Goal: Navigation & Orientation: Find specific page/section

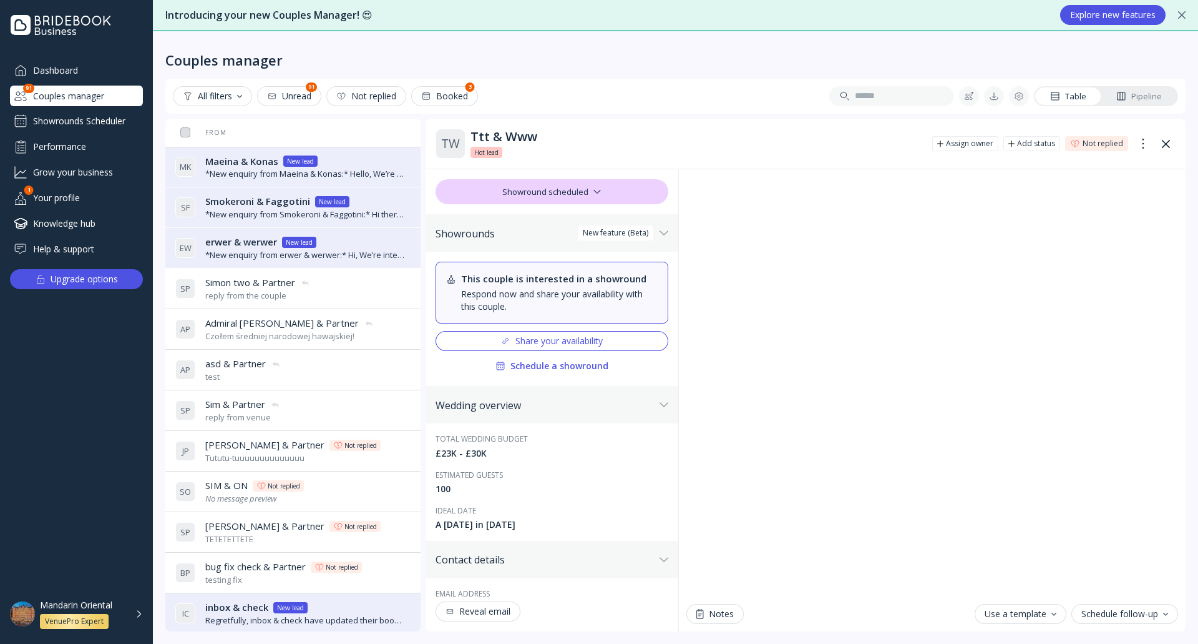
click at [140, 616] on div "Mandarin Oriental VenuePro Expert" at bounding box center [91, 613] width 103 height 29
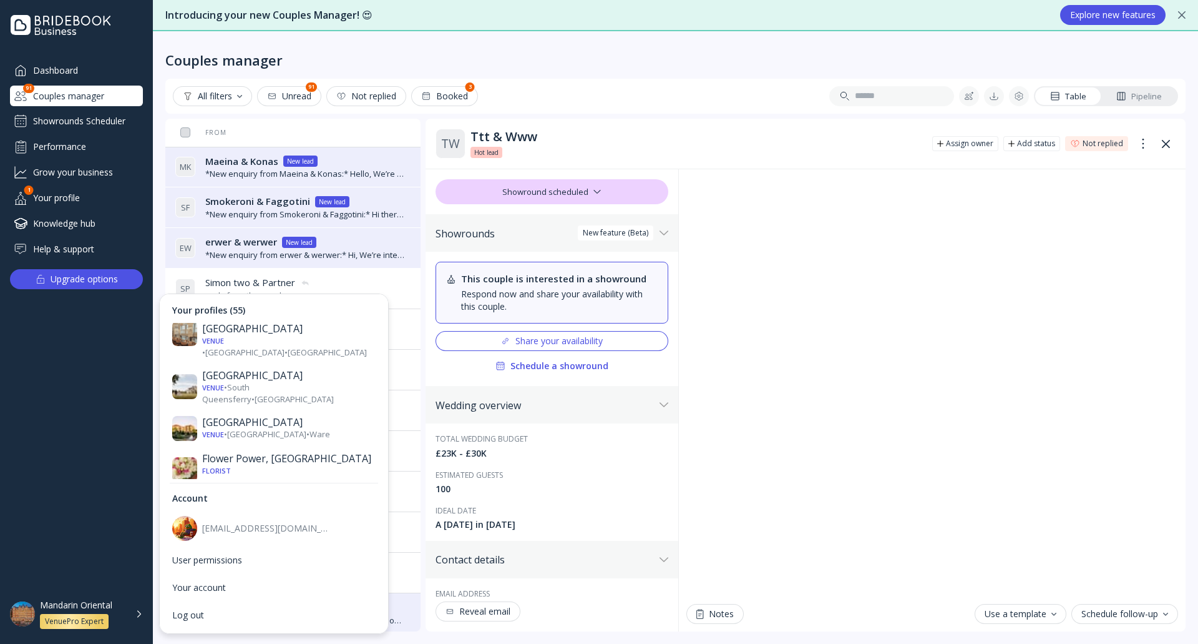
scroll to position [562, 0]
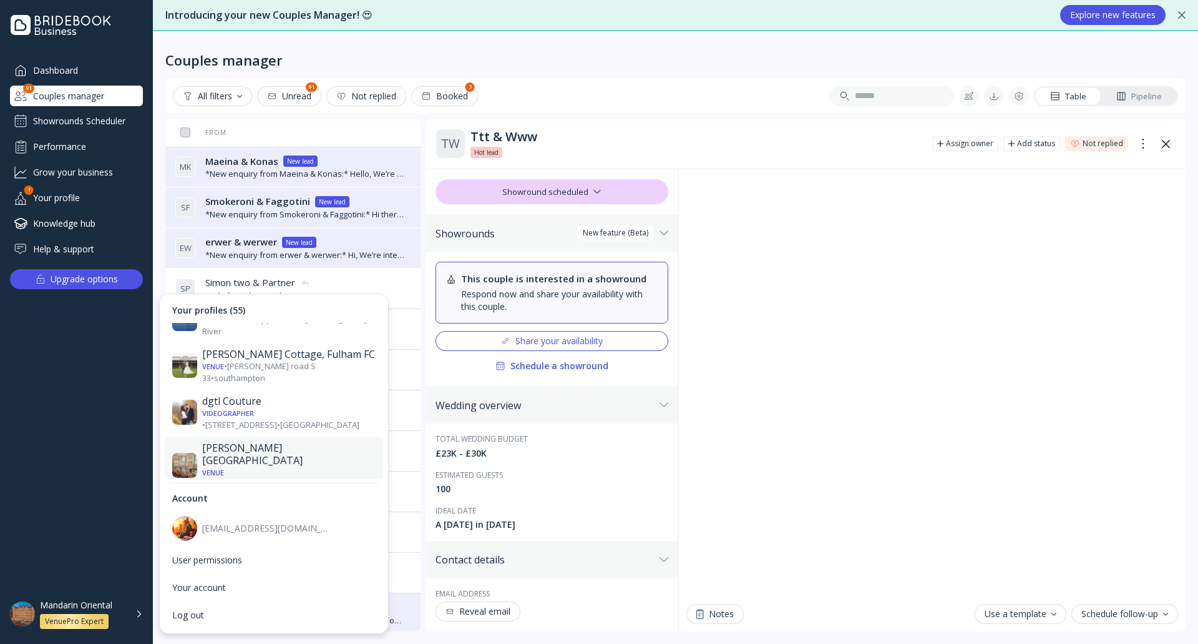
click at [268, 466] on div "Venue • Saint James's Place • London" at bounding box center [289, 477] width 174 height 23
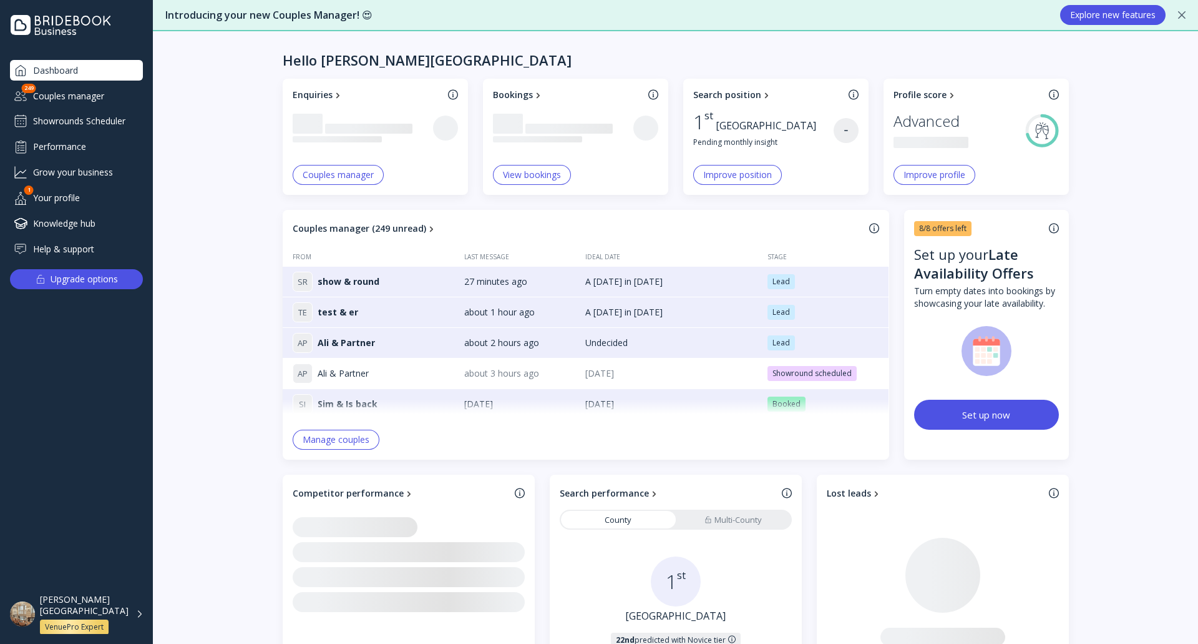
click at [80, 117] on div "Showrounds Scheduler" at bounding box center [76, 121] width 133 height 20
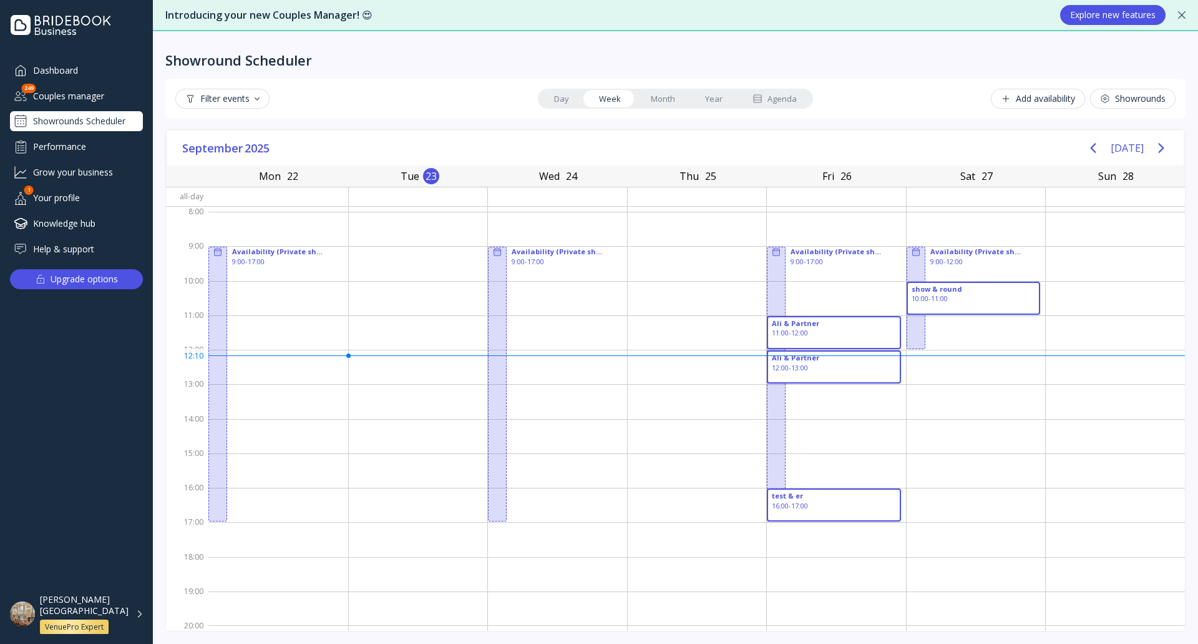
click at [772, 99] on div "Agenda" at bounding box center [775, 99] width 44 height 12
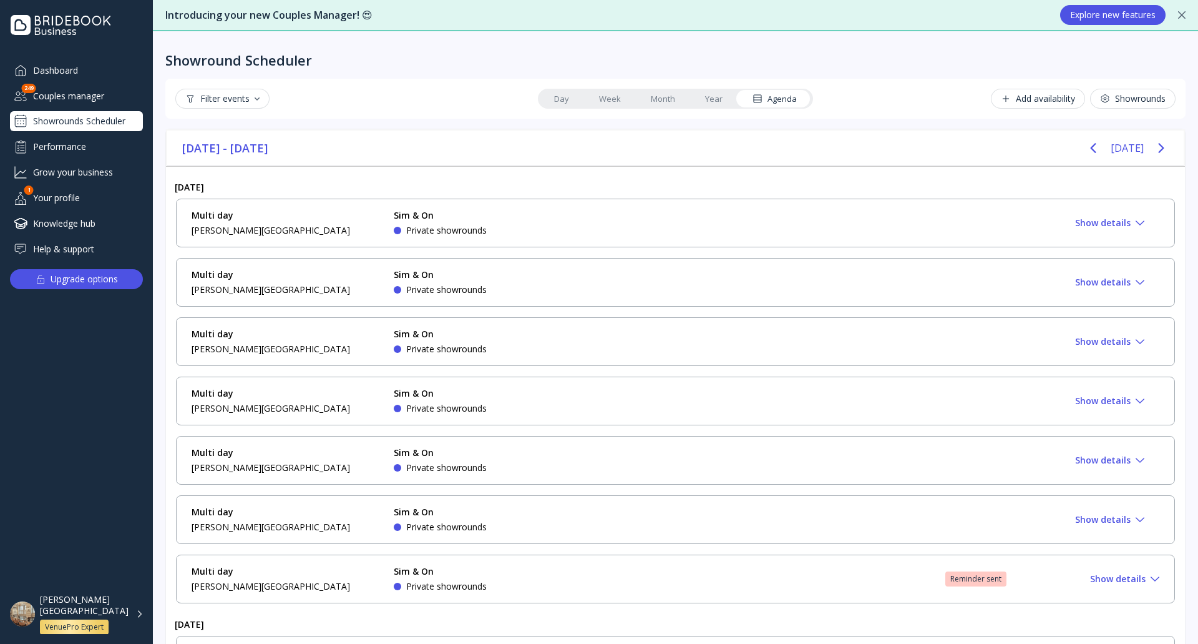
click at [240, 104] on div "Filter events" at bounding box center [222, 99] width 74 height 10
drag, startPoint x: 240, startPoint y: 157, endPoint x: 238, endPoint y: 136, distance: 21.4
click at [240, 157] on div "Confirmed" at bounding box center [229, 153] width 46 height 11
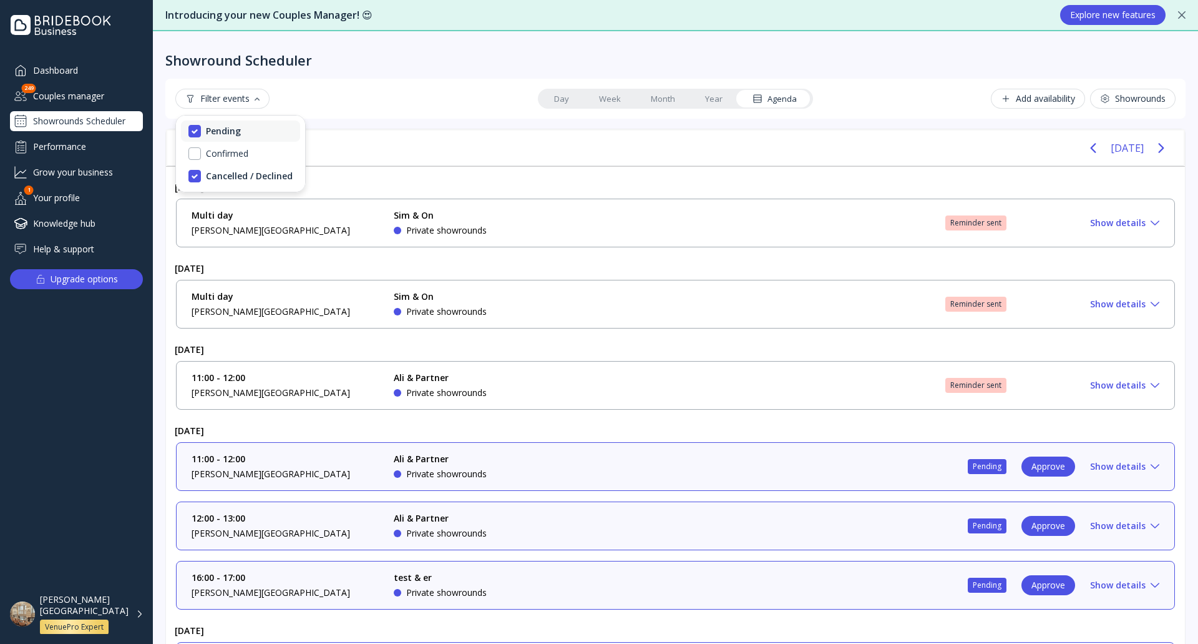
click at [239, 130] on div "Pending" at bounding box center [223, 130] width 35 height 11
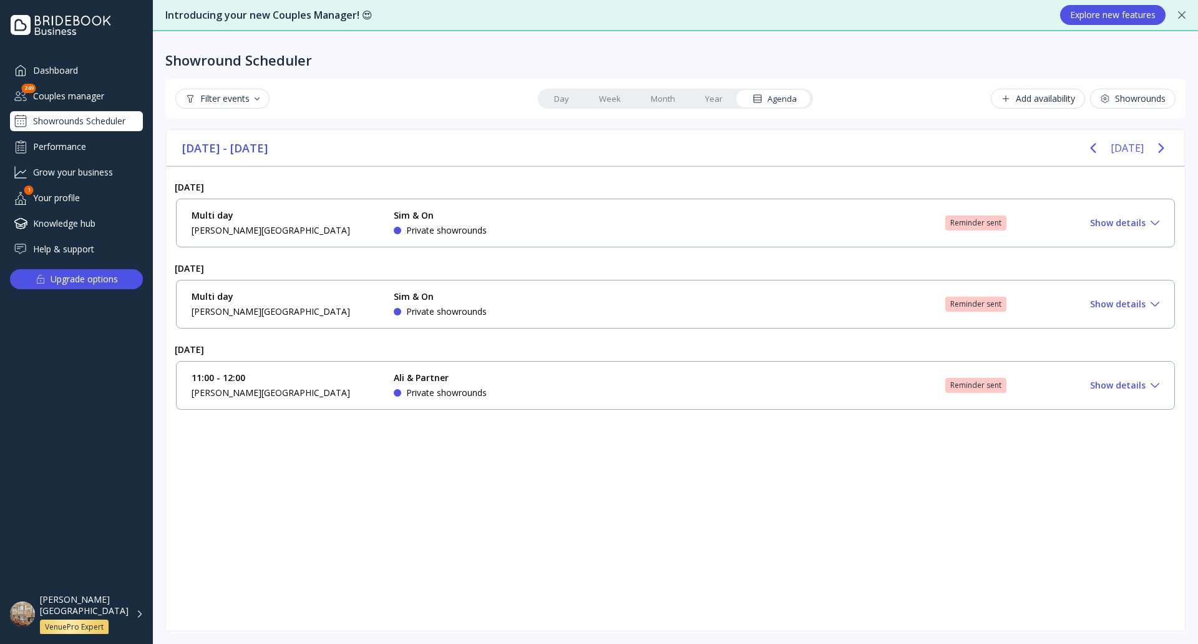
click at [355, 94] on div "Filter events Day Week Month Year Agenda Add availability Showrounds" at bounding box center [675, 99] width 1001 height 20
click at [97, 95] on div "Couples manager" at bounding box center [76, 96] width 133 height 21
